Goal: Transaction & Acquisition: Purchase product/service

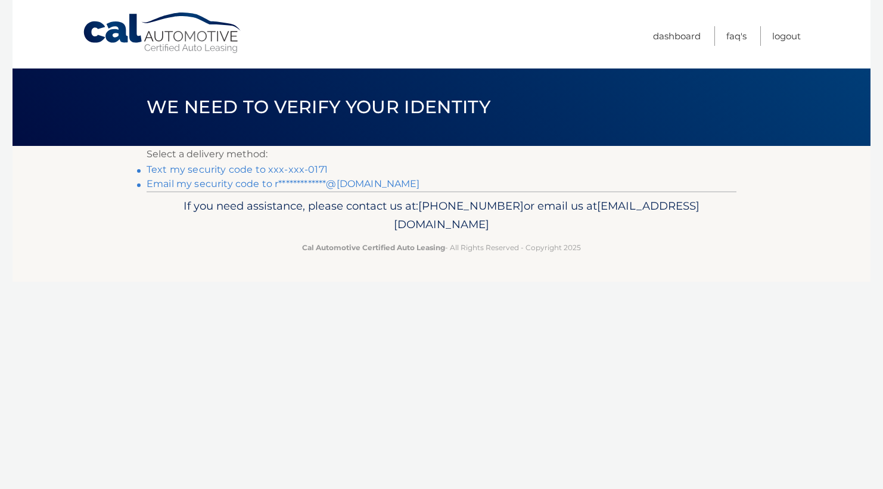
click at [317, 169] on link "Text my security code to xxx-xxx-0171" at bounding box center [237, 169] width 181 height 11
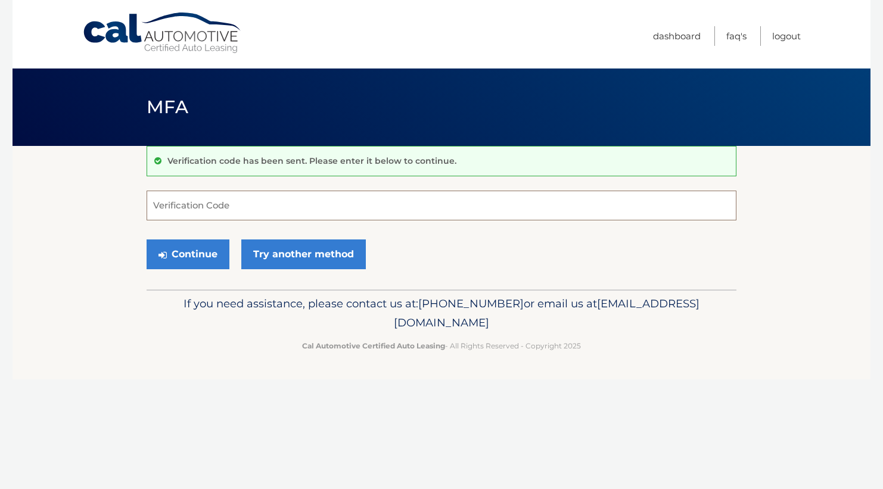
click at [359, 204] on input "Verification Code" at bounding box center [442, 206] width 590 height 30
type input "270282"
click at [188, 251] on button "Continue" at bounding box center [188, 255] width 83 height 30
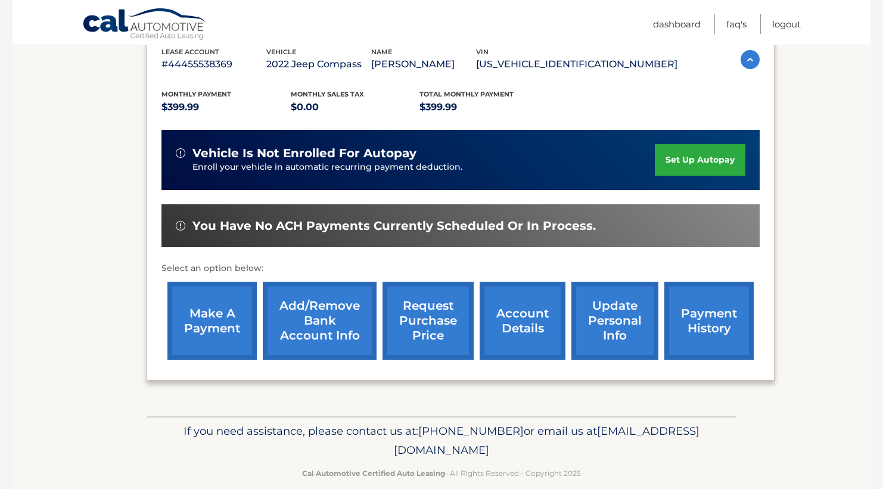
scroll to position [232, 0]
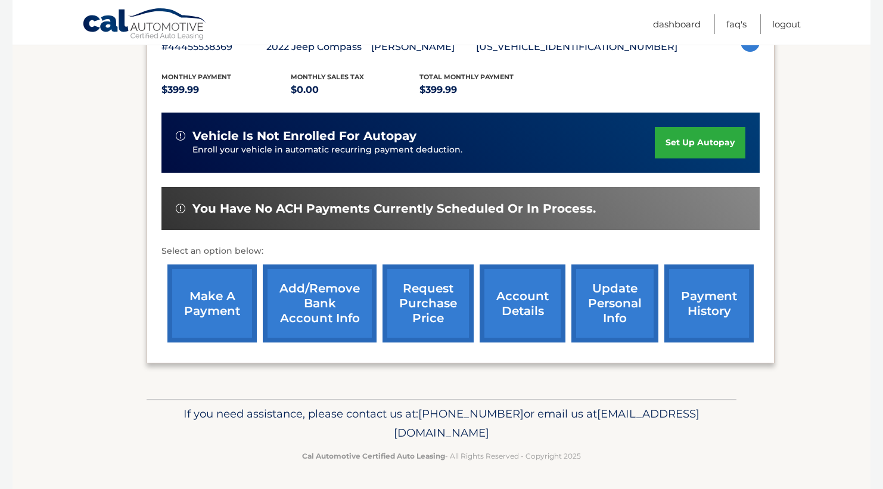
click at [206, 312] on link "make a payment" at bounding box center [211, 304] width 89 height 78
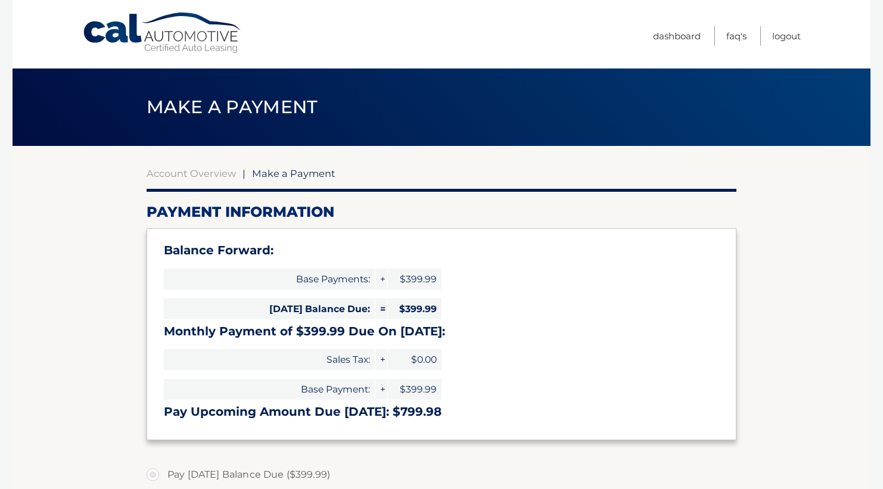
select select "NWQzZmE1NGQtNGIxMy00ODMyLWJkYjAtODA3ZWFmOWY0MDZl"
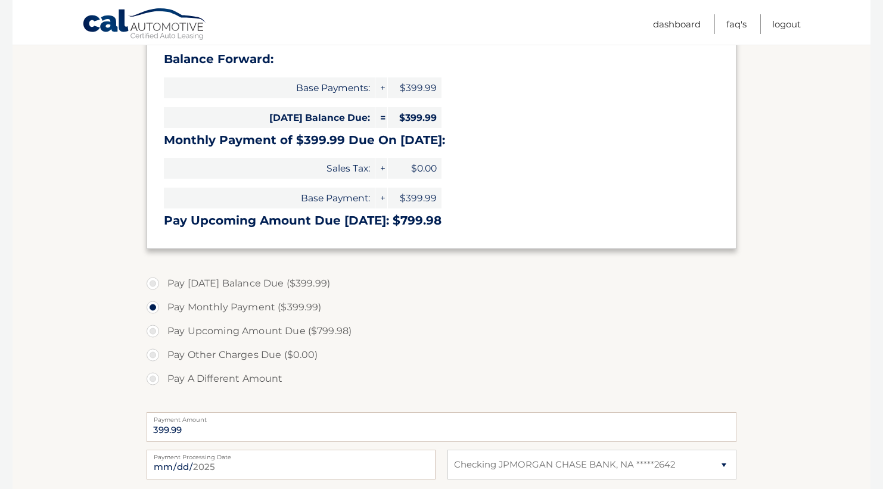
scroll to position [188, 0]
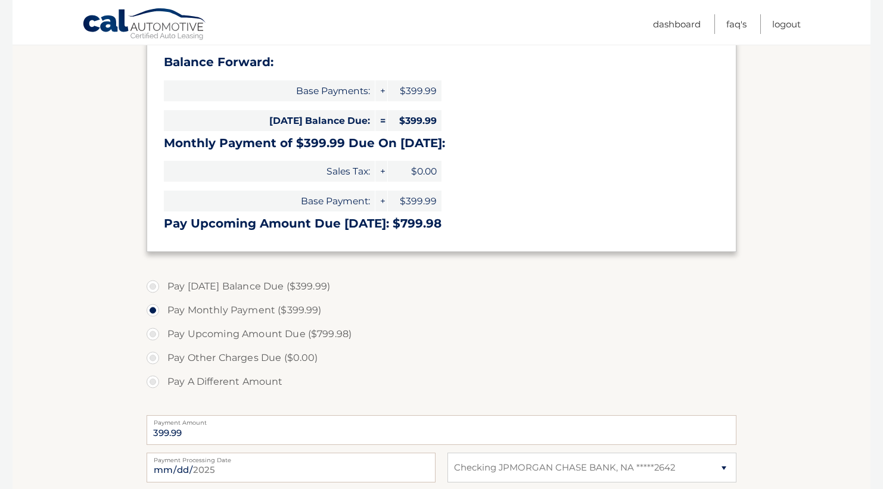
click at [155, 287] on label "Pay Today's Balance Due ($399.99)" at bounding box center [442, 287] width 590 height 24
click at [155, 287] on input "Pay Today's Balance Due ($399.99)" at bounding box center [157, 284] width 12 height 19
radio input "true"
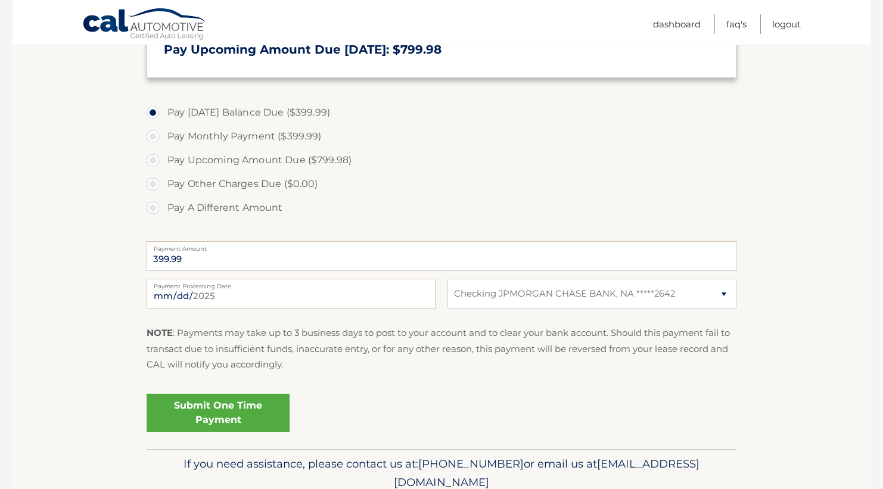
scroll to position [401, 0]
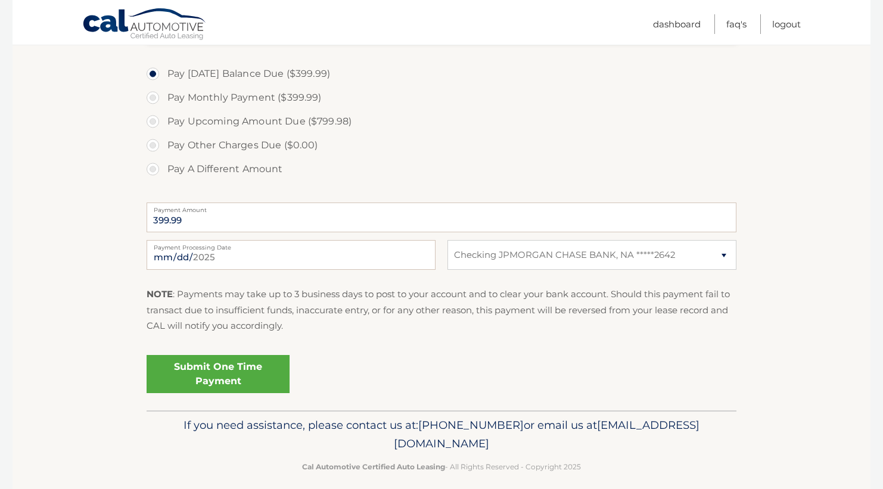
click at [231, 376] on link "Submit One Time Payment" at bounding box center [218, 374] width 143 height 38
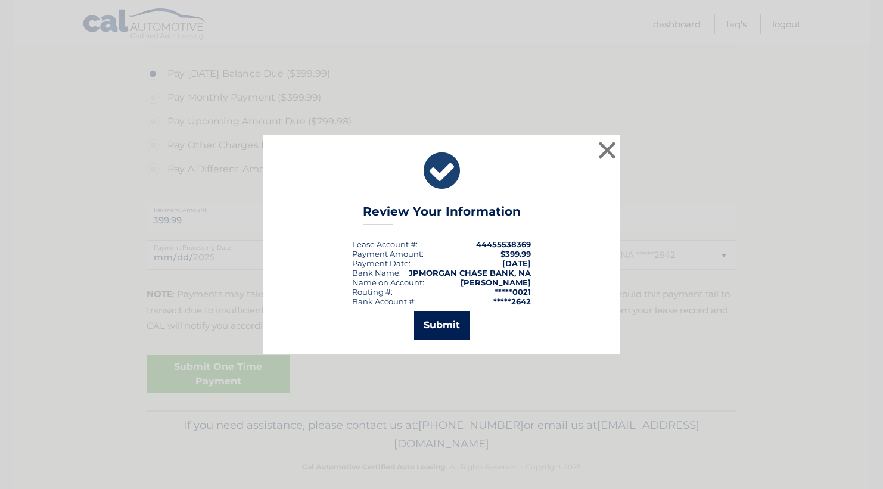
click at [440, 324] on button "Submit" at bounding box center [441, 325] width 55 height 29
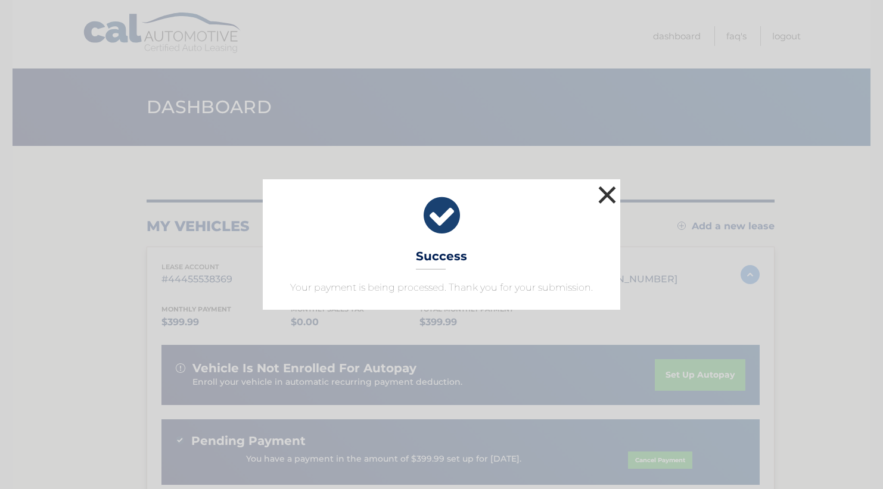
click at [608, 197] on button "×" at bounding box center [607, 195] width 24 height 24
